Goal: Find specific page/section: Find specific page/section

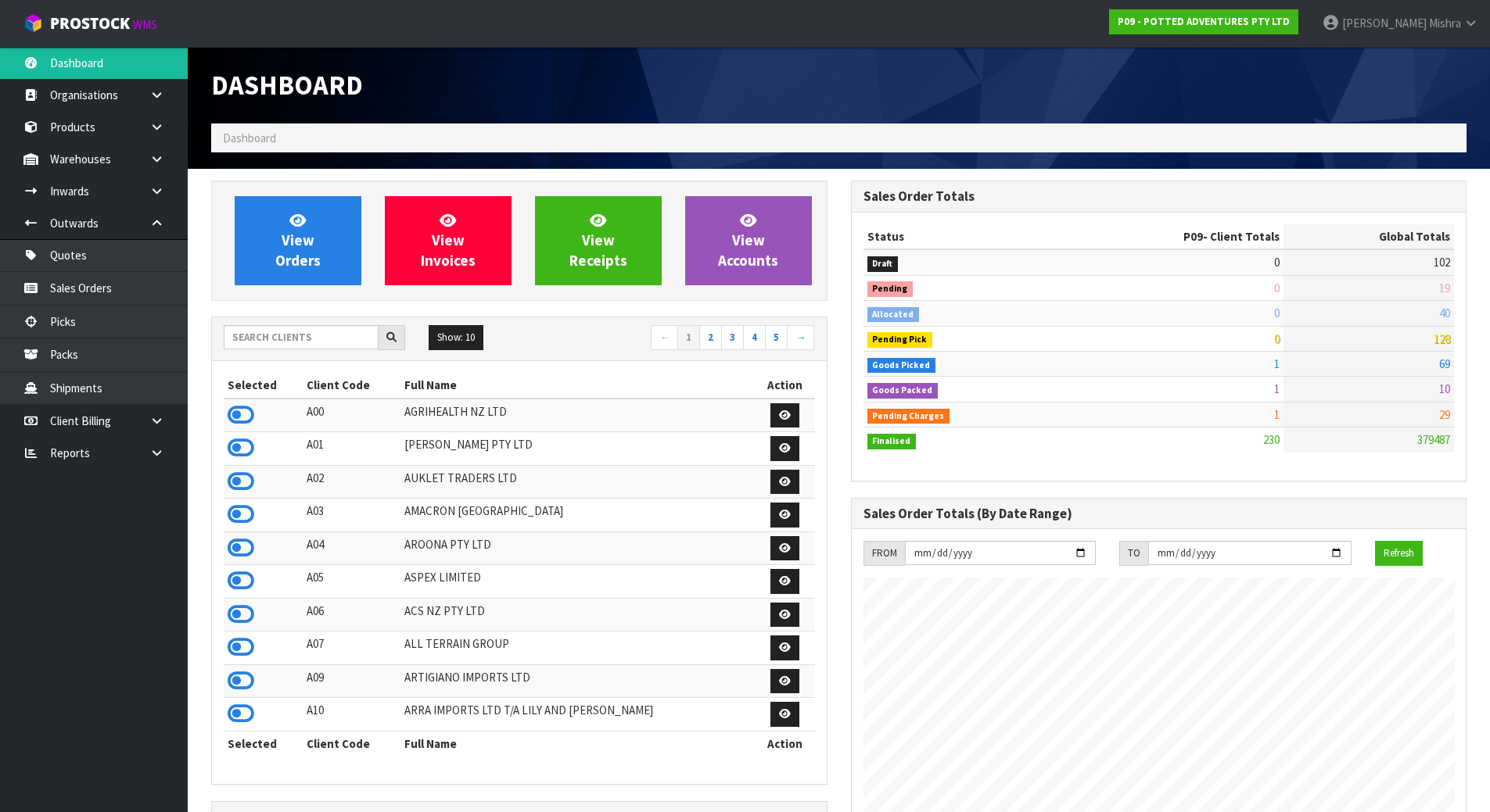
scroll to position [1184, 639]
click at [314, 335] on input "text" at bounding box center [300, 337] width 154 height 25
drag, startPoint x: 367, startPoint y: 335, endPoint x: 269, endPoint y: 336, distance: 98.0
click at [269, 336] on input "text" at bounding box center [300, 337] width 154 height 25
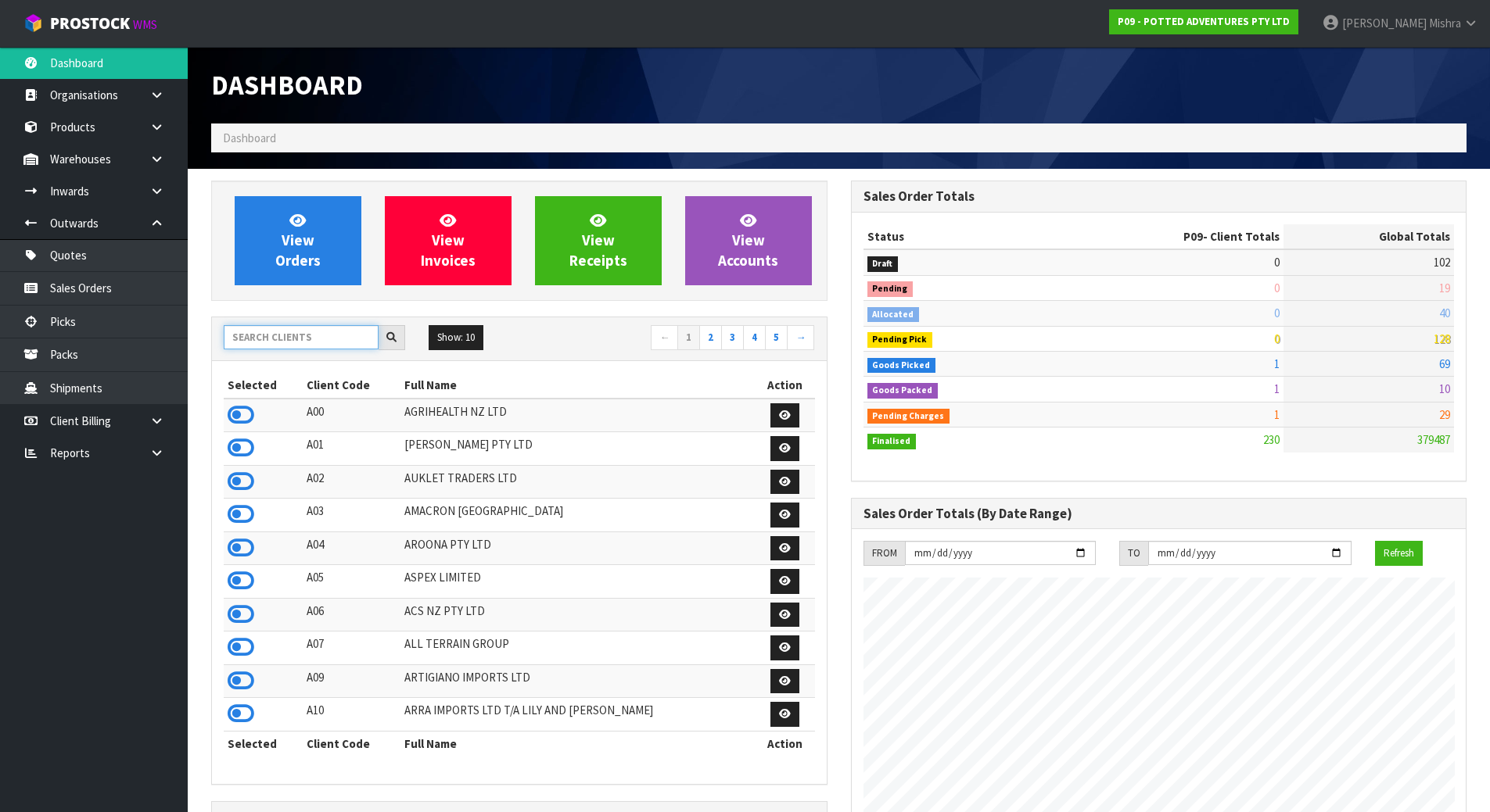
click at [269, 336] on input "text" at bounding box center [300, 337] width 154 height 25
drag, startPoint x: 868, startPoint y: 512, endPoint x: 1117, endPoint y: 520, distance: 249.1
click at [1117, 520] on h3 "Sales Order Totals (By Date Range)" at bounding box center [1159, 514] width 591 height 15
click at [1111, 517] on h3 "Sales Order Totals (By Date Range)" at bounding box center [1159, 514] width 591 height 15
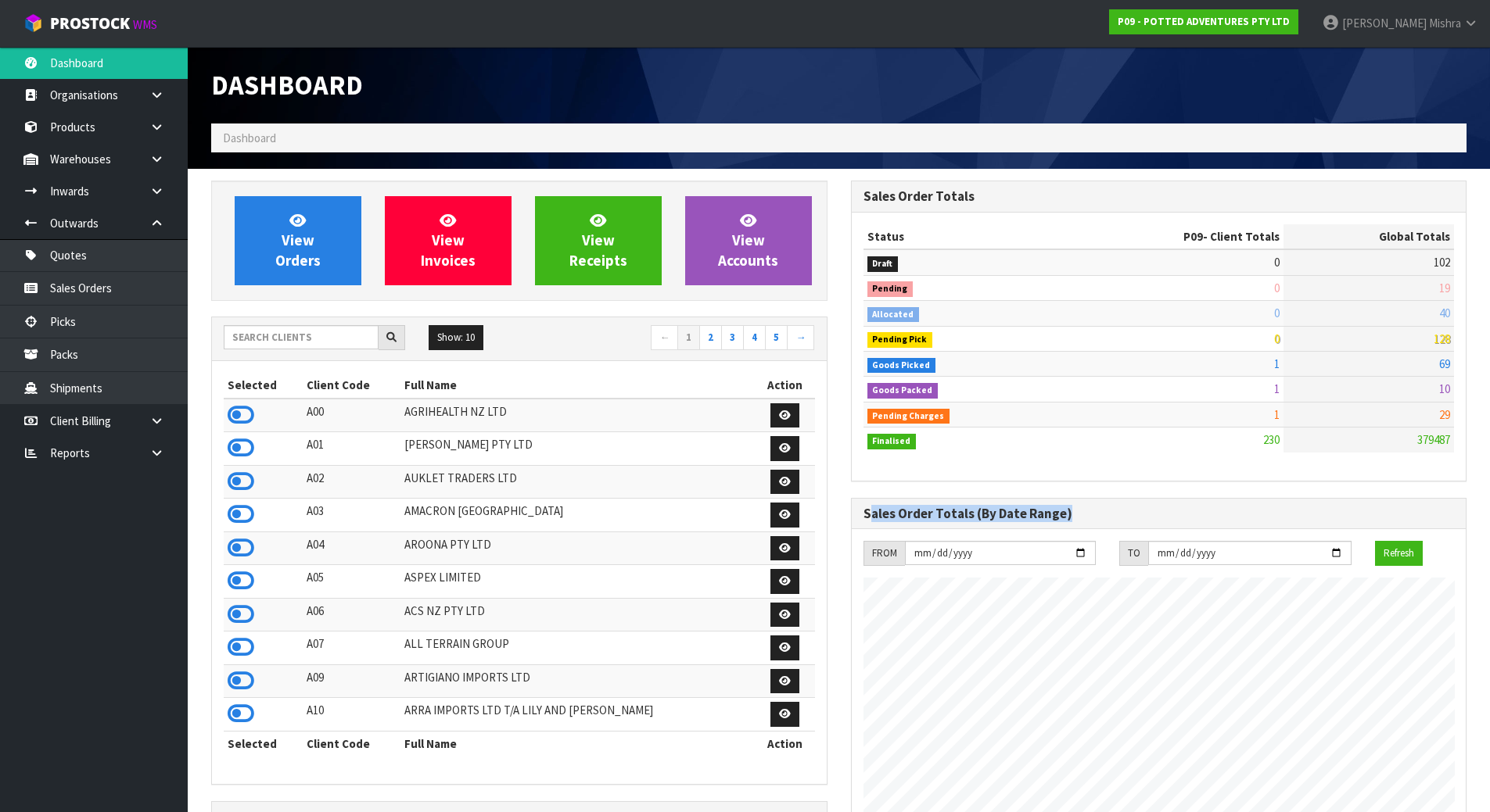
click at [1071, 518] on h3 "Sales Order Totals (By Date Range)" at bounding box center [1159, 514] width 591 height 15
drag, startPoint x: 1065, startPoint y: 515, endPoint x: 861, endPoint y: 519, distance: 204.0
click at [861, 519] on div "Sales Order Totals (By Date Range)" at bounding box center [1159, 514] width 615 height 31
